Goal: Navigation & Orientation: Find specific page/section

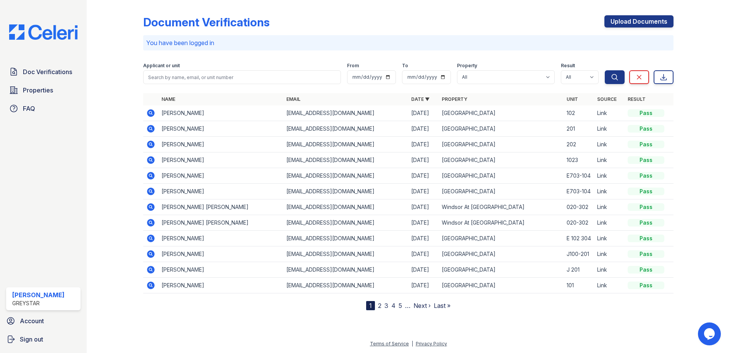
click at [378, 307] on link "2" at bounding box center [379, 306] width 3 height 8
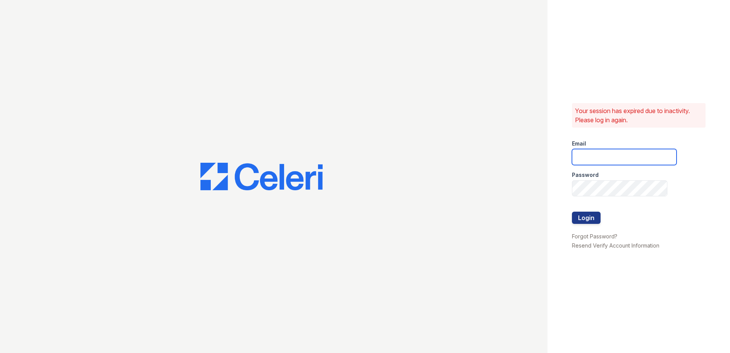
type input "joshua.patterson@greystar.com"
click at [587, 212] on button "Login" at bounding box center [586, 218] width 29 height 12
click at [587, 217] on button "Login" at bounding box center [586, 218] width 29 height 12
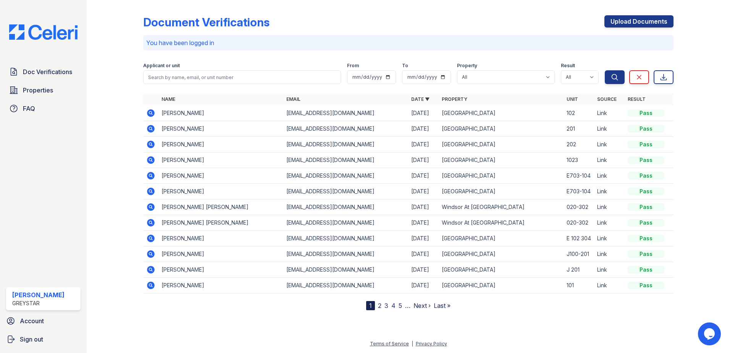
click at [381, 307] on link "2" at bounding box center [379, 306] width 3 height 8
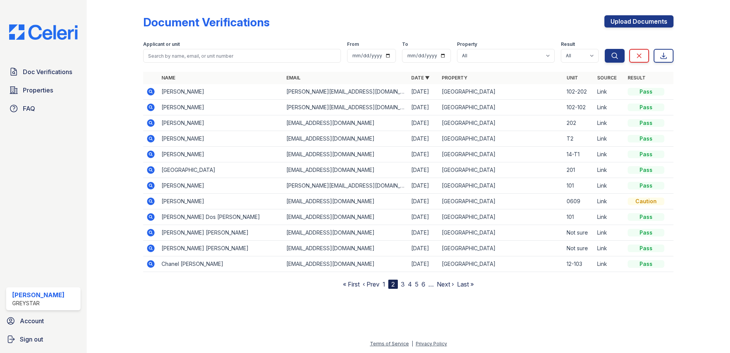
click at [404, 283] on link "3" at bounding box center [403, 284] width 4 height 8
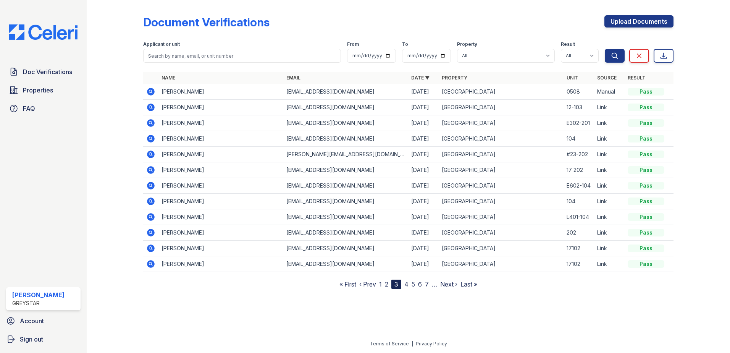
click at [404, 286] on nav "« First ‹ Prev 1 2 3 4 5 6 7 … Next › Last »" at bounding box center [409, 284] width 138 height 9
click at [406, 285] on link "4" at bounding box center [407, 284] width 4 height 8
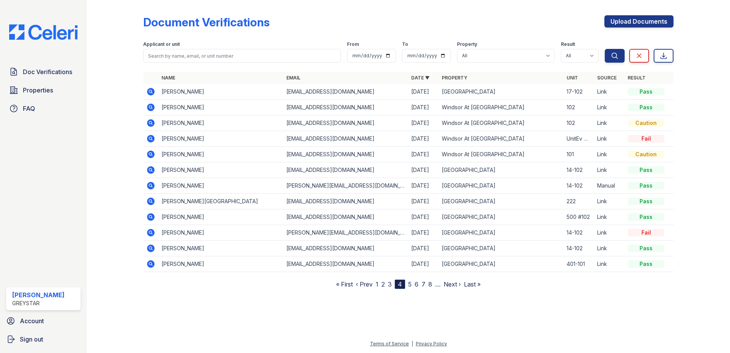
click at [379, 284] on link "1" at bounding box center [377, 284] width 3 height 8
